Goal: Information Seeking & Learning: Learn about a topic

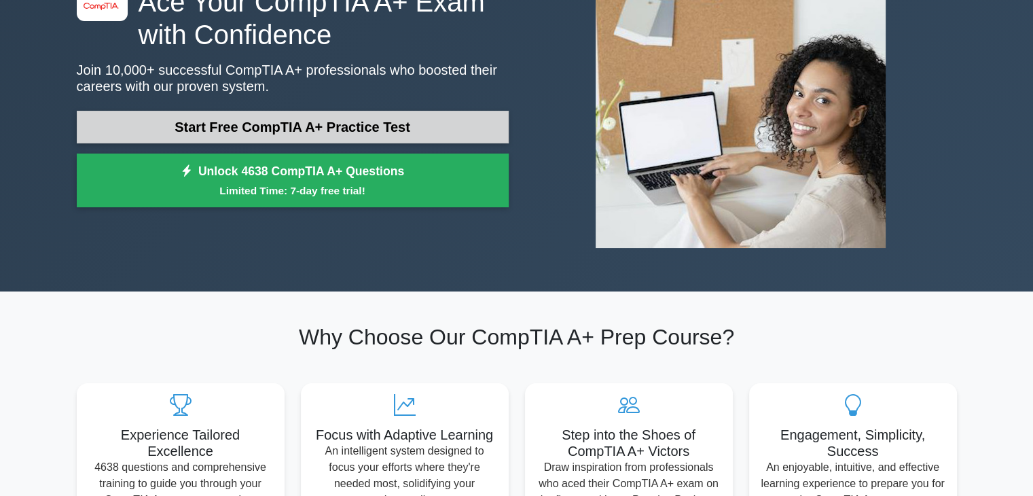
click at [323, 126] on link "Start Free CompTIA A+ Practice Test" at bounding box center [293, 127] width 432 height 33
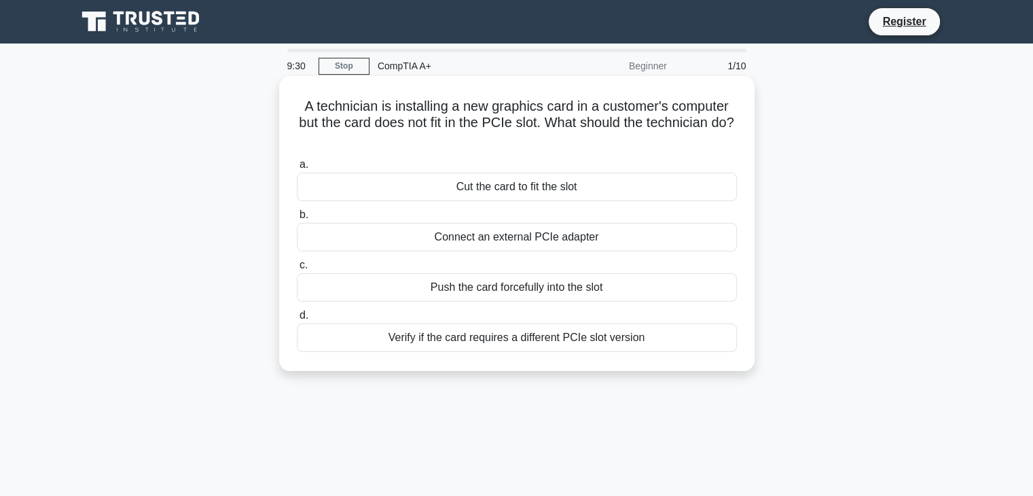
click at [587, 340] on div "Verify if the card requires a different PCIe slot version" at bounding box center [517, 337] width 440 height 29
click at [297, 320] on input "d. Verify if the card requires a different PCIe slot version" at bounding box center [297, 315] width 0 height 9
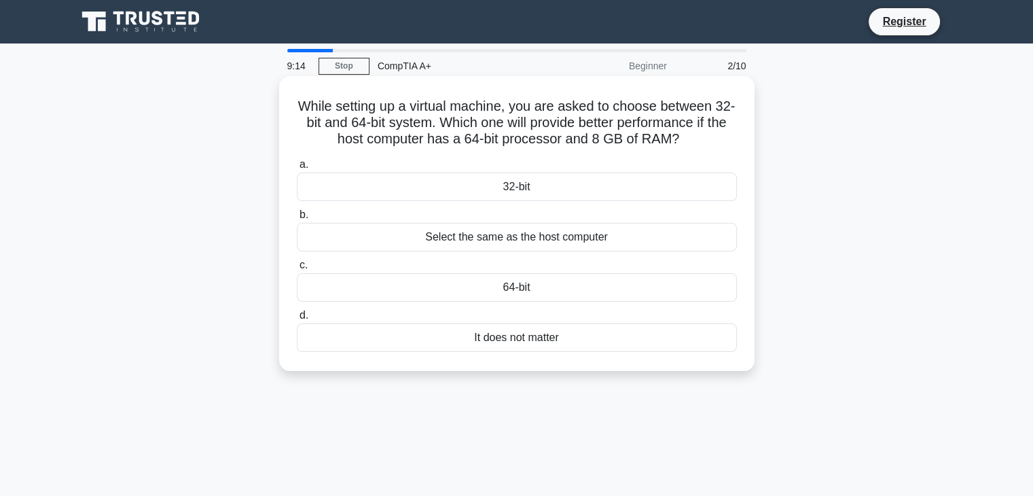
click at [588, 291] on div "64-bit" at bounding box center [517, 287] width 440 height 29
click at [297, 270] on input "c. 64-bit" at bounding box center [297, 265] width 0 height 9
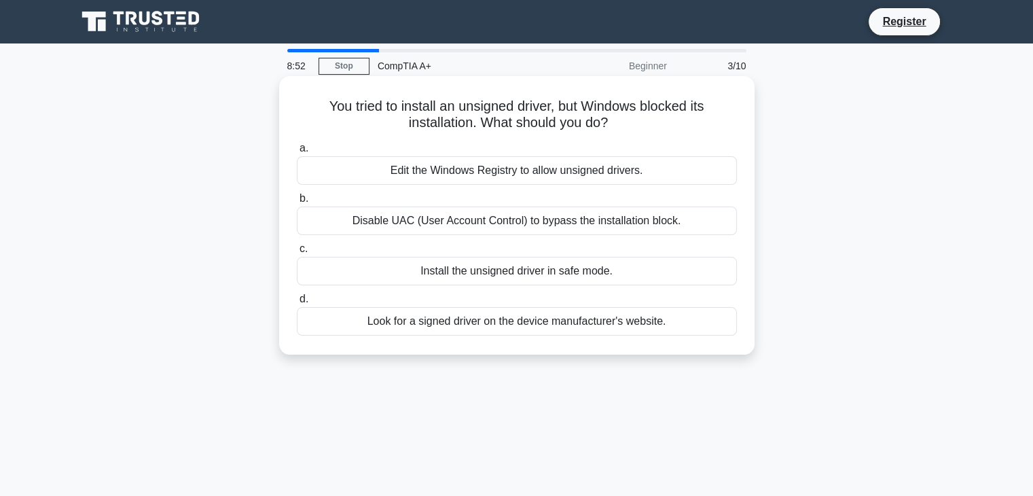
click at [509, 325] on div "Look for a signed driver on the device manufacturer's website." at bounding box center [517, 321] width 440 height 29
click at [297, 304] on input "d. Look for a signed driver on the device manufacturer's website." at bounding box center [297, 299] width 0 height 9
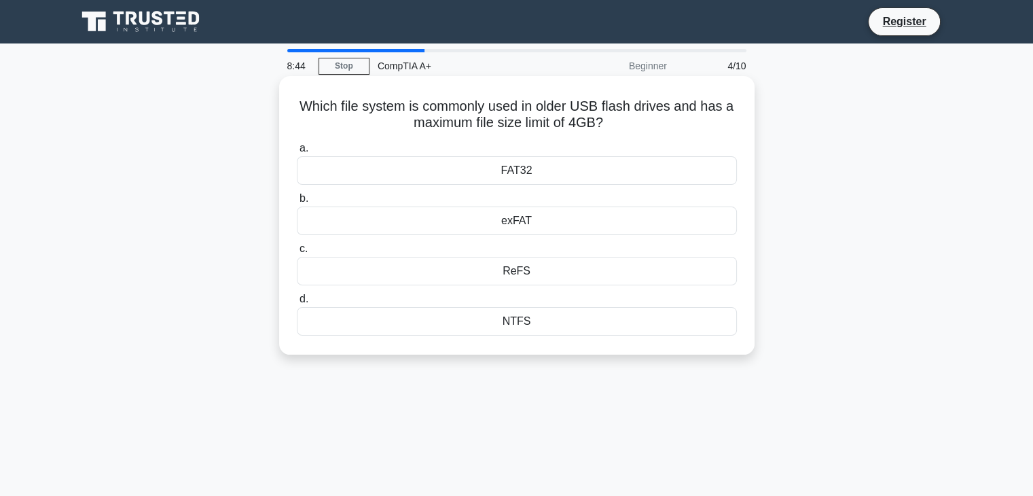
click at [571, 329] on div "NTFS" at bounding box center [517, 321] width 440 height 29
click at [297, 304] on input "d. NTFS" at bounding box center [297, 299] width 0 height 9
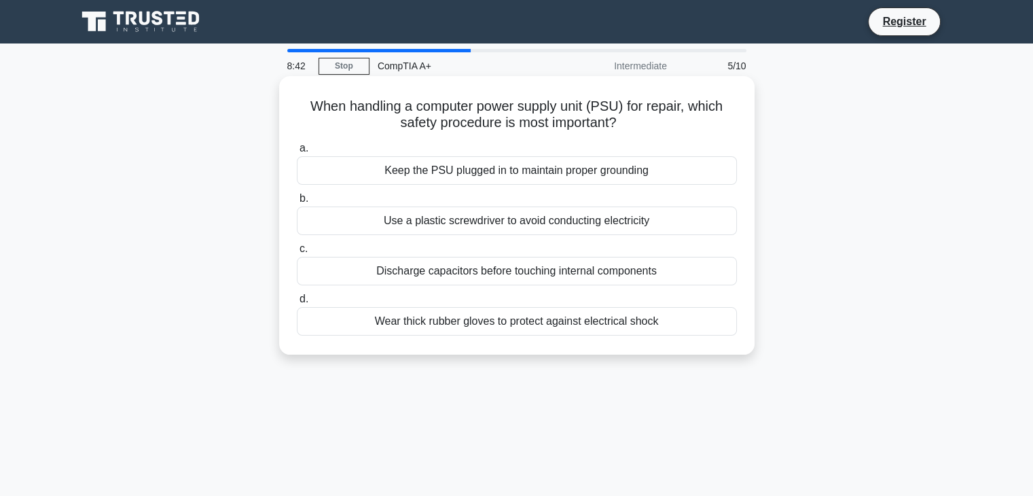
click at [479, 274] on div "Discharge capacitors before touching internal components" at bounding box center [517, 271] width 440 height 29
click at [297, 253] on input "c. Discharge capacitors before touching internal components" at bounding box center [297, 248] width 0 height 9
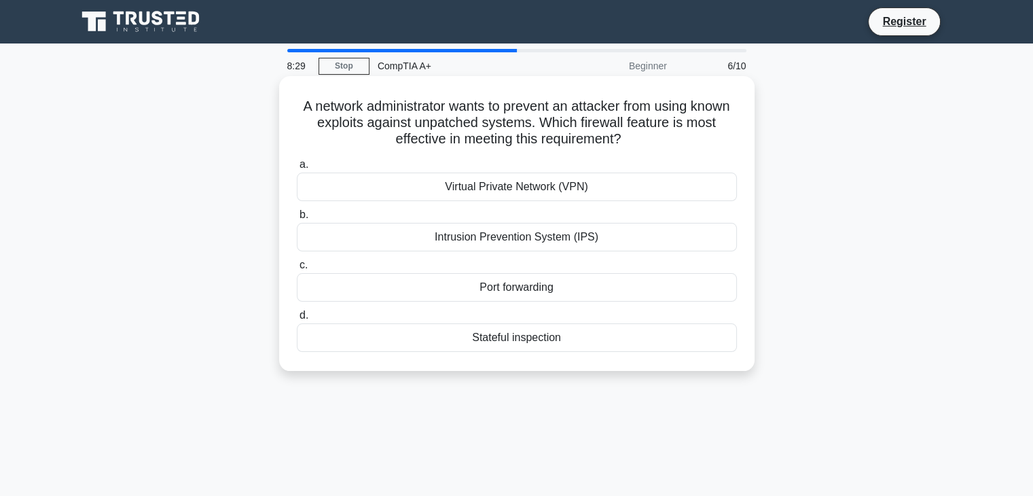
click at [622, 238] on div "Intrusion Prevention System (IPS)" at bounding box center [517, 237] width 440 height 29
click at [297, 219] on input "b. Intrusion Prevention System (IPS)" at bounding box center [297, 215] width 0 height 9
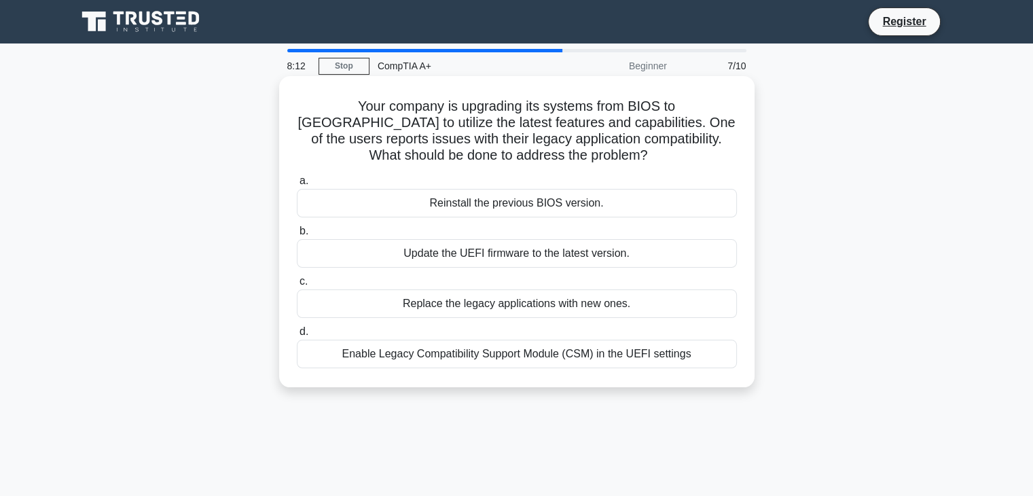
click at [562, 354] on div "Enable Legacy Compatibility Support Module (CSM) in the UEFI settings" at bounding box center [517, 354] width 440 height 29
click at [297, 336] on input "d. Enable Legacy Compatibility Support Module (CSM) in the UEFI settings" at bounding box center [297, 331] width 0 height 9
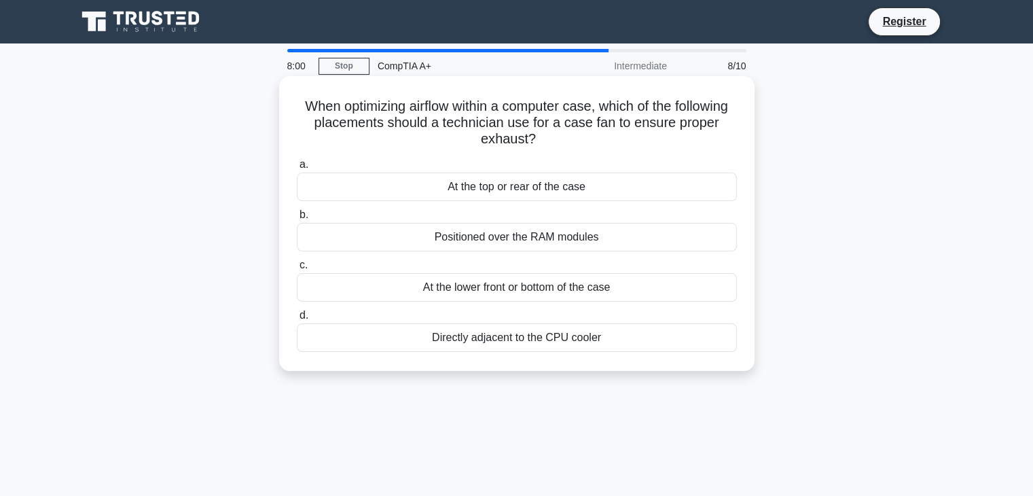
click at [608, 291] on div "At the lower front or bottom of the case" at bounding box center [517, 287] width 440 height 29
click at [297, 270] on input "c. At the lower front or bottom of the case" at bounding box center [297, 265] width 0 height 9
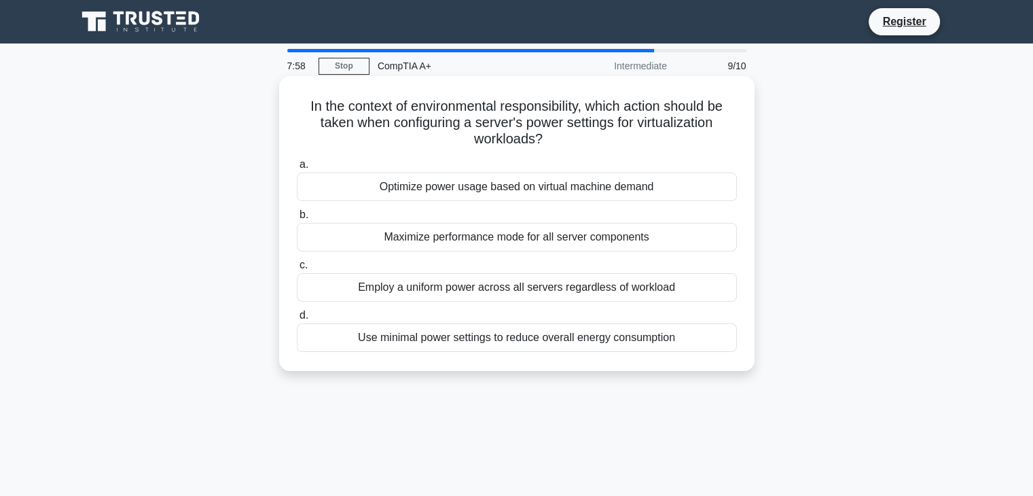
click at [511, 336] on div "Use minimal power settings to reduce overall energy consumption" at bounding box center [517, 337] width 440 height 29
click at [297, 320] on input "d. Use minimal power settings to reduce overall energy consumption" at bounding box center [297, 315] width 0 height 9
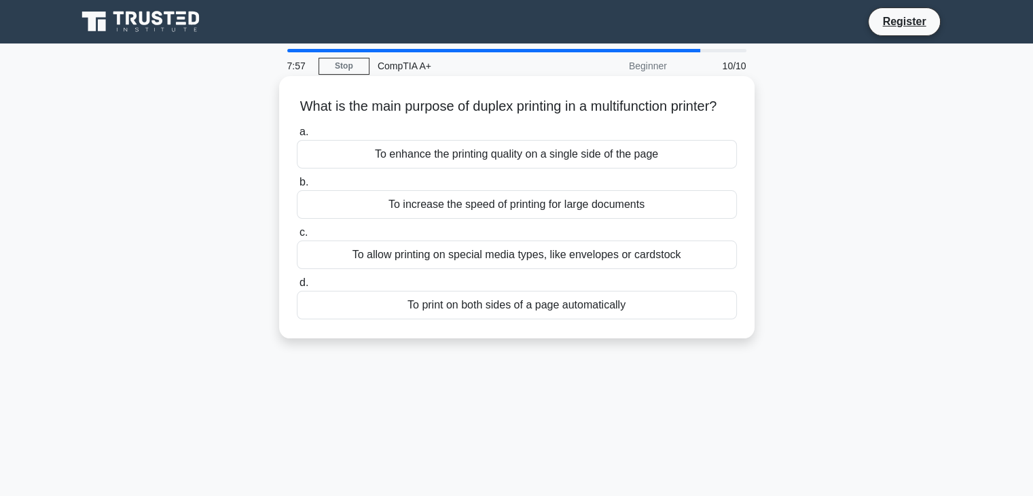
click at [600, 168] on div "To enhance the printing quality on a single side of the page" at bounding box center [517, 154] width 440 height 29
click at [297, 136] on input "a. To enhance the printing quality on a single side of the page" at bounding box center [297, 132] width 0 height 9
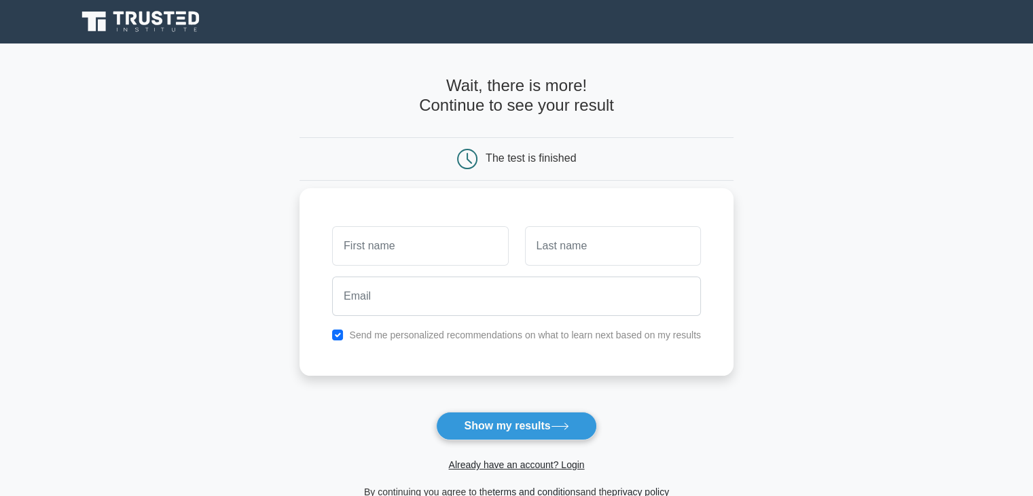
click at [426, 254] on input "text" at bounding box center [420, 245] width 176 height 39
type input "Andreea"
click at [591, 259] on input "text" at bounding box center [613, 245] width 176 height 39
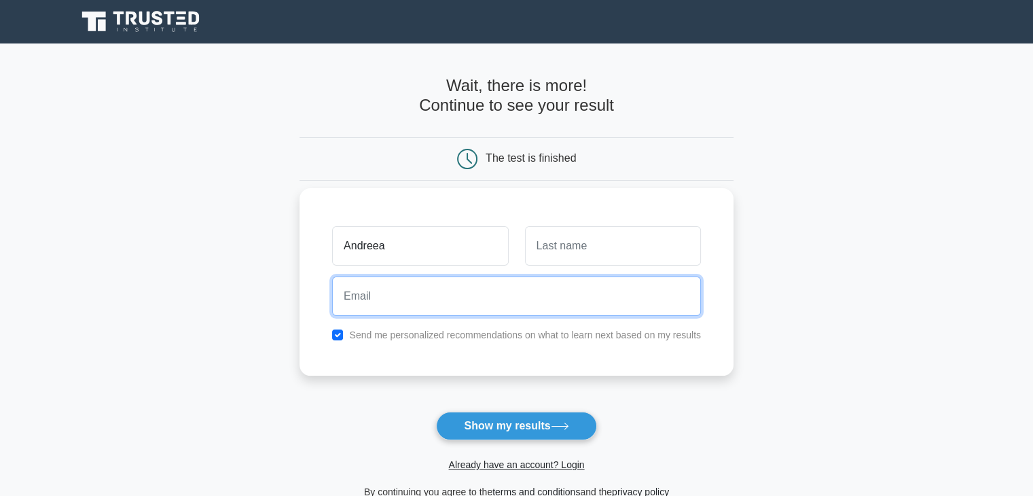
click at [513, 289] on input "email" at bounding box center [516, 295] width 369 height 39
type input "vinereanuandreea67@icloud.com"
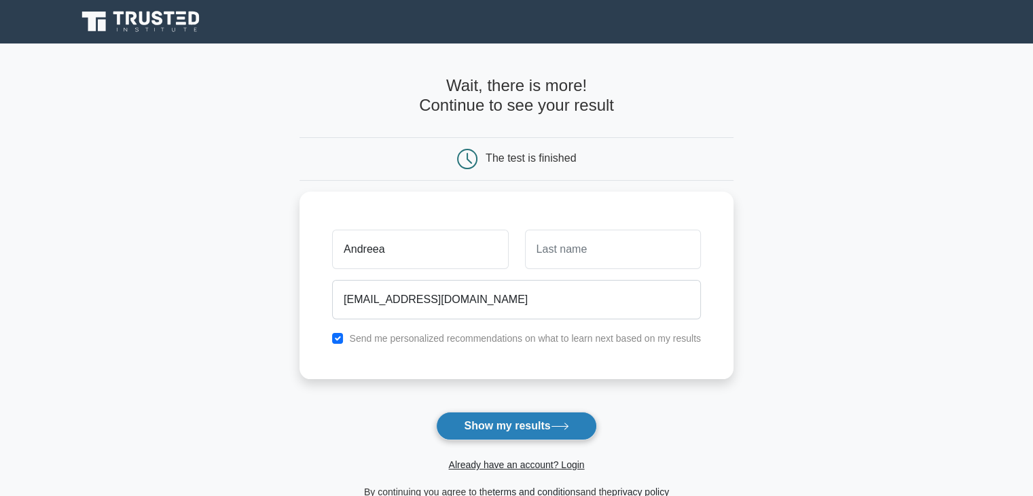
click at [554, 435] on button "Show my results" at bounding box center [516, 426] width 160 height 29
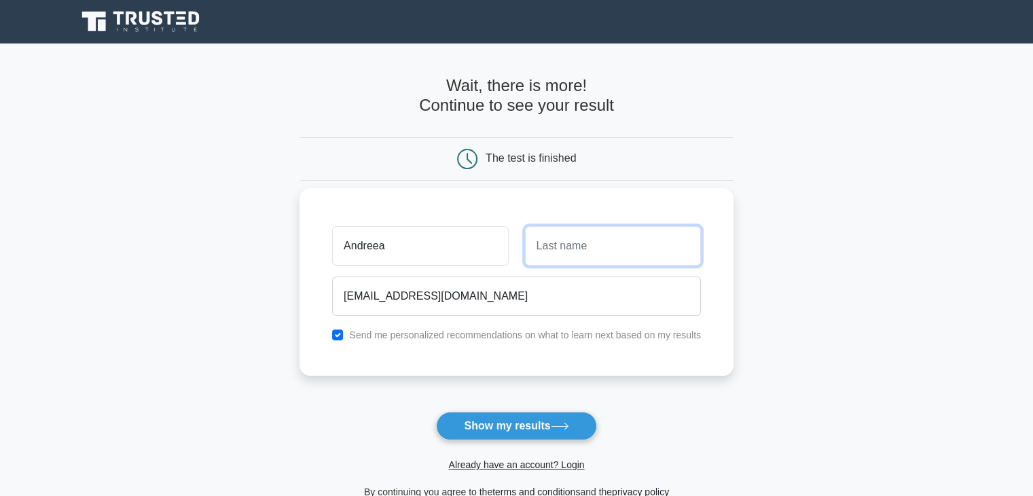
click at [602, 242] on input "text" at bounding box center [613, 245] width 176 height 39
type input "Vinereanu"
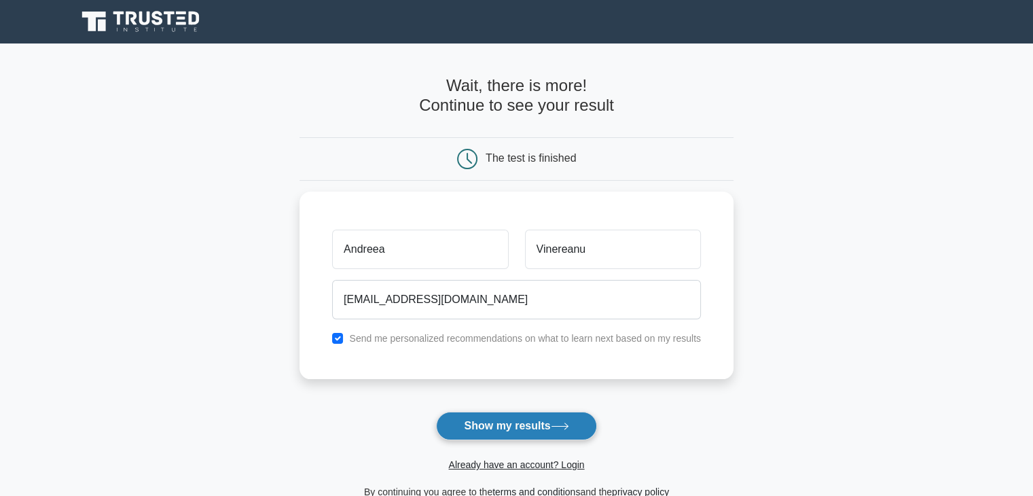
click at [551, 422] on button "Show my results" at bounding box center [516, 426] width 160 height 29
